Goal: Task Accomplishment & Management: Complete application form

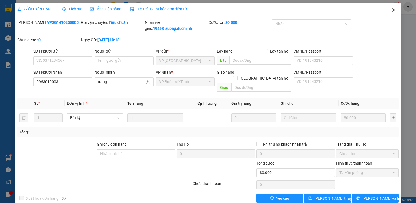
click at [391, 11] on icon "close" at bounding box center [393, 10] width 4 height 4
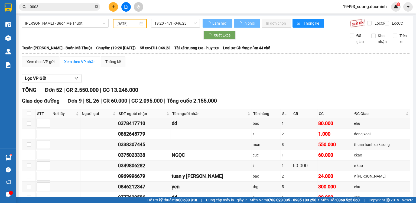
click at [96, 4] on span at bounding box center [96, 6] width 3 height 5
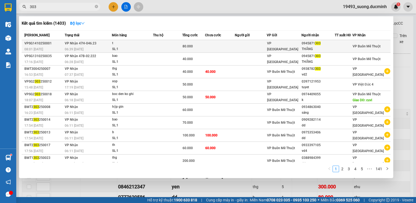
type input "303"
click at [205, 48] on div "80.000" at bounding box center [193, 46] width 22 height 6
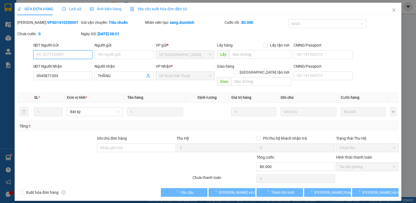
type input "0945871303"
type input "THẮNG"
type input "0"
type input "80.000"
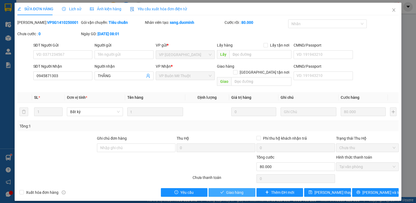
click at [234, 189] on span "Giao hàng" at bounding box center [234, 192] width 17 height 6
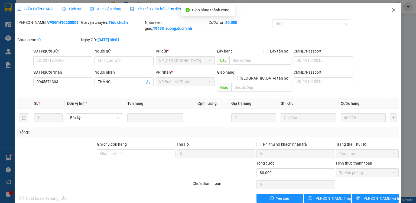
click at [389, 7] on span "Close" at bounding box center [393, 10] width 15 height 15
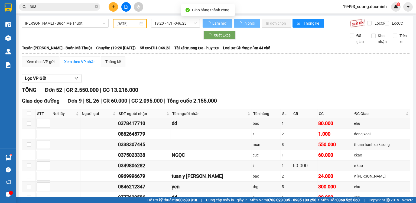
click at [63, 5] on input "303" at bounding box center [62, 7] width 64 height 6
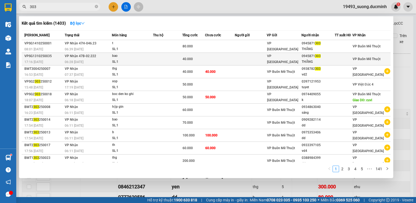
click at [139, 55] on div "bao" at bounding box center [132, 56] width 41 height 6
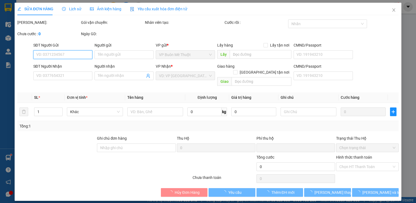
type input "0945871303"
type input "THẮNG"
type input "0"
type input "40.000"
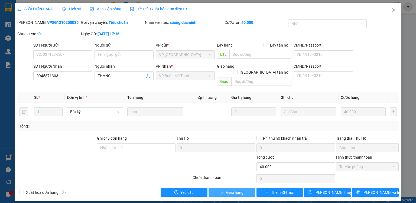
click at [237, 189] on span "Giao hàng" at bounding box center [234, 192] width 17 height 6
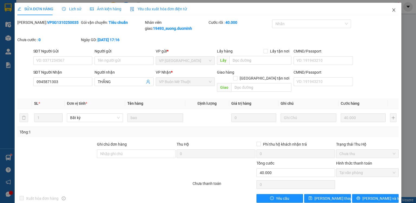
click at [392, 10] on icon "close" at bounding box center [393, 9] width 3 height 3
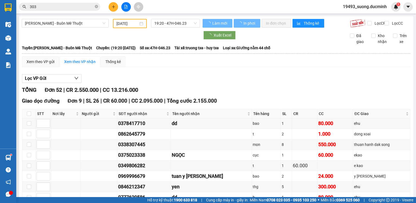
click at [115, 8] on button at bounding box center [113, 6] width 9 height 9
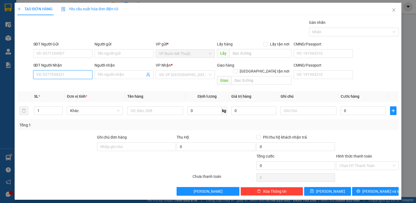
click at [57, 77] on input "SĐT Người Nhận" at bounding box center [62, 74] width 59 height 9
type input "0949467983"
click at [60, 85] on div "0949467983 - ân" at bounding box center [63, 85] width 53 height 6
type input "ân"
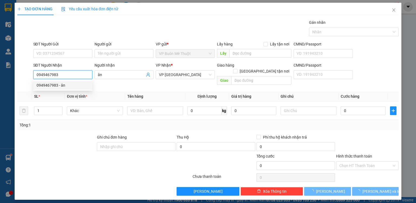
type input "80.000"
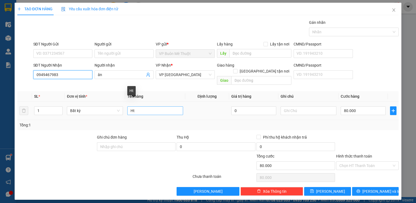
type input "0949467983"
drag, startPoint x: 147, startPoint y: 108, endPoint x: 120, endPoint y: 107, distance: 27.7
click at [120, 107] on tr "1 Bất kỳ Ht 0 80.000" at bounding box center [207, 111] width 381 height 18
type input "tx"
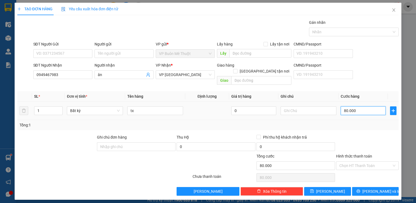
click at [373, 107] on input "80.000" at bounding box center [363, 110] width 45 height 9
type input "4"
type input "40"
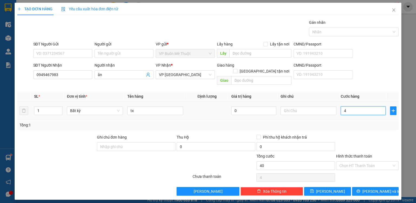
type input "40"
type input "40.000"
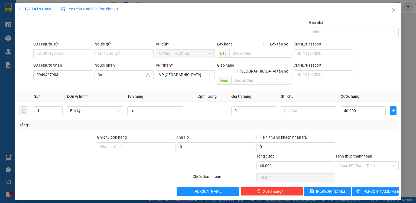
click at [374, 125] on div "Transit Pickup Surcharge Ids Transit Deliver Surcharge Ids Transit Deliver Surc…" at bounding box center [207, 107] width 381 height 176
click at [339, 187] on button "[PERSON_NAME]" at bounding box center [327, 191] width 47 height 9
type input "0"
click at [393, 12] on icon "close" at bounding box center [393, 10] width 4 height 4
